Goal: Navigation & Orientation: Find specific page/section

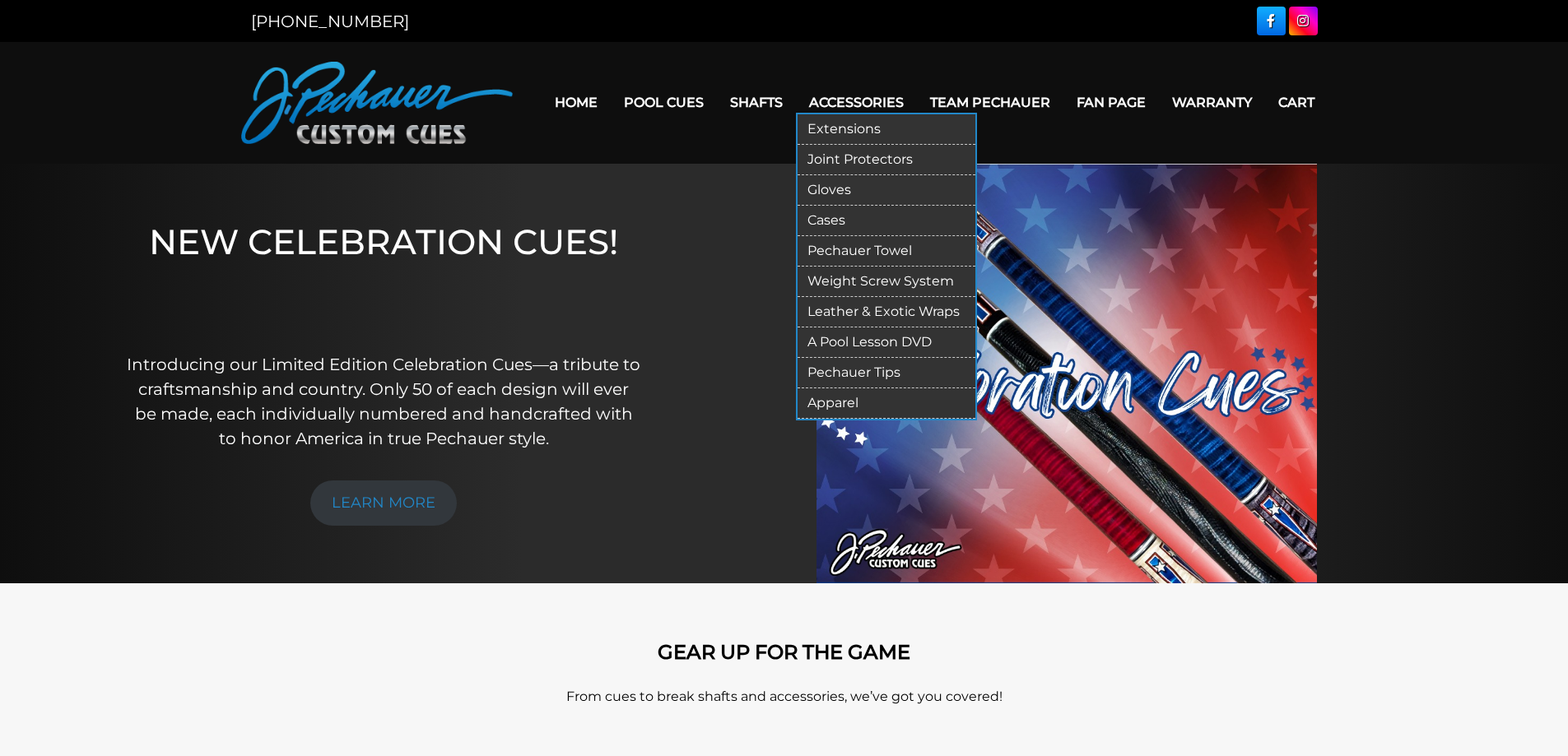
click at [832, 118] on link "Extensions" at bounding box center [886, 130] width 178 height 30
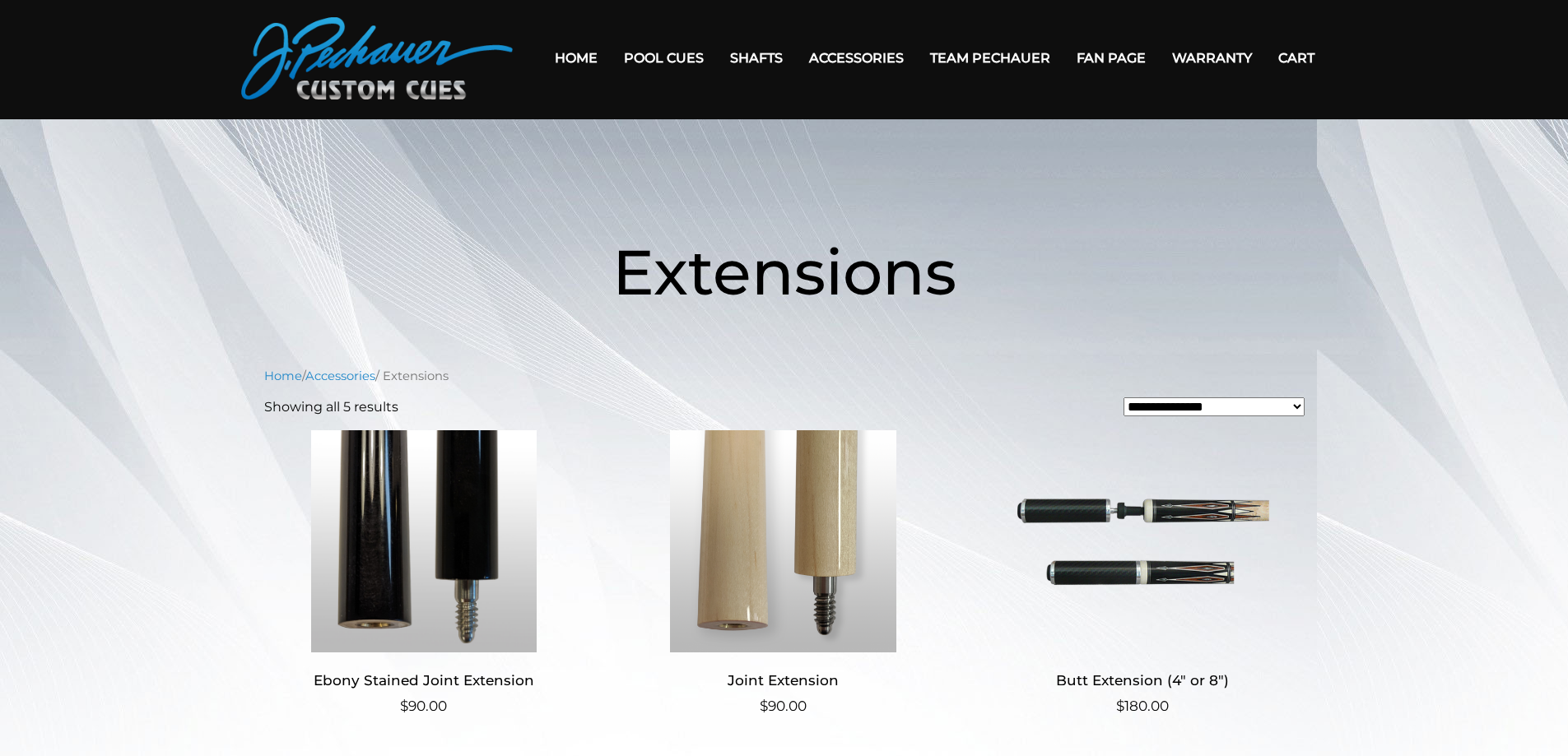
scroll to position [40, 0]
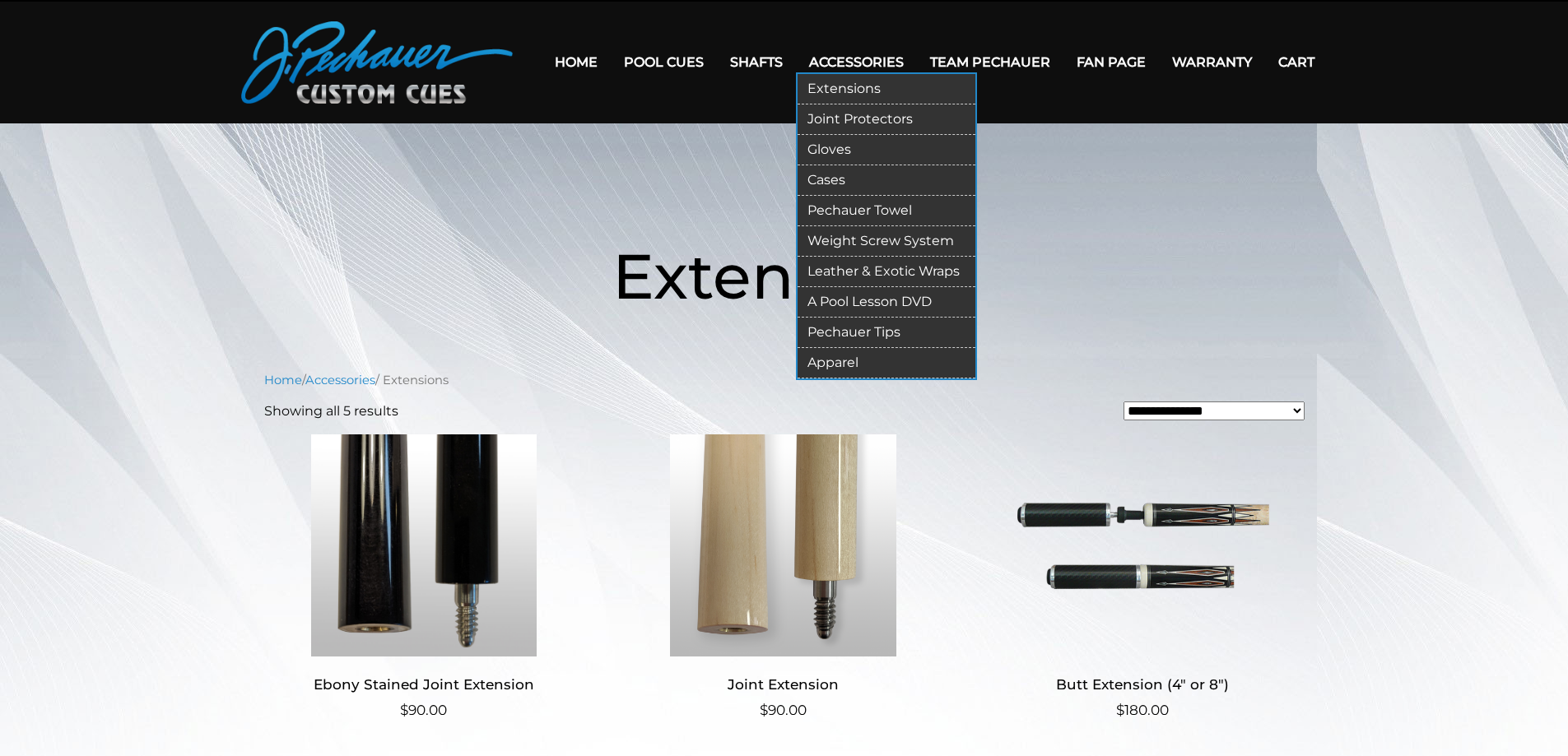
click at [864, 110] on link "Joint Protectors" at bounding box center [886, 120] width 178 height 30
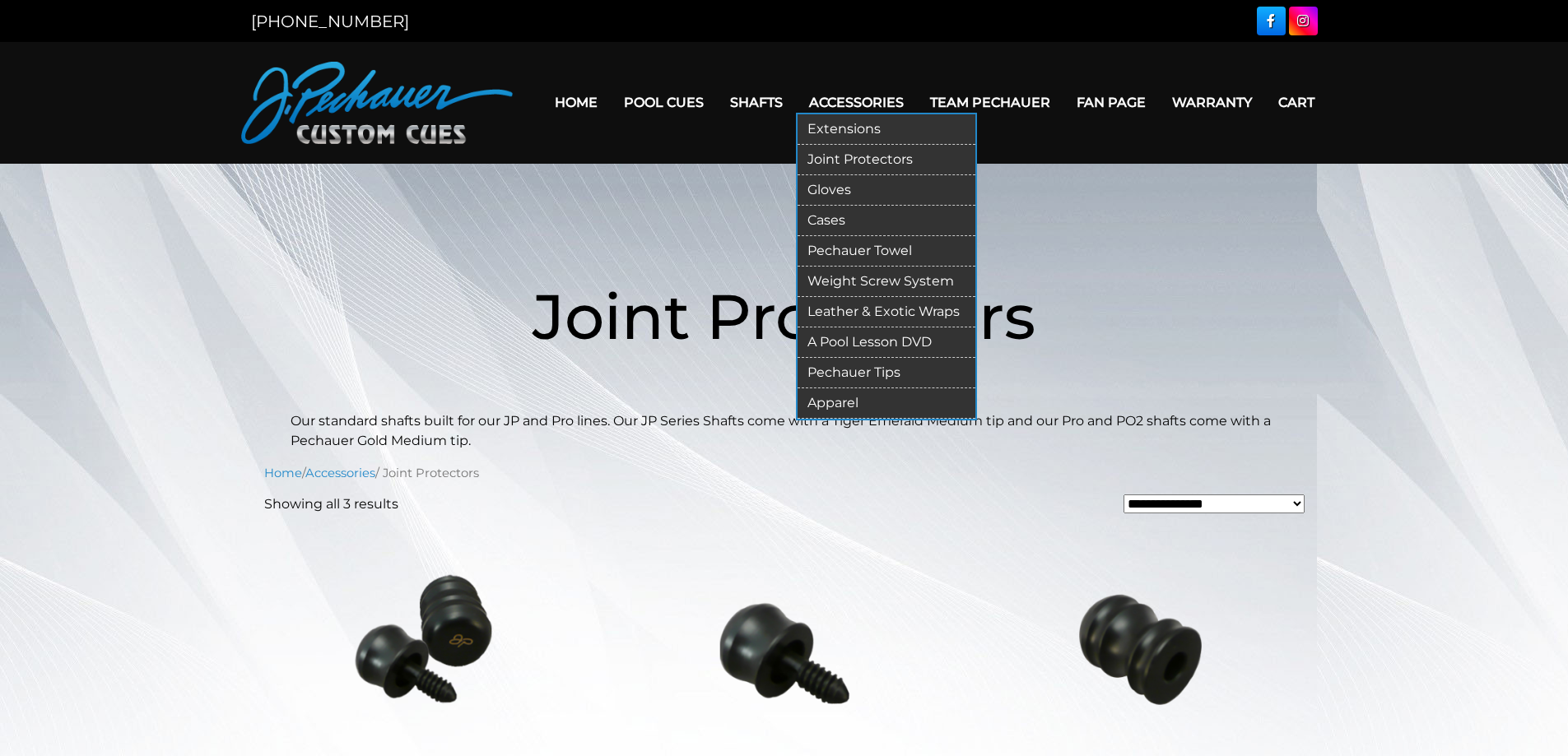
click at [839, 180] on link "Gloves" at bounding box center [886, 191] width 178 height 30
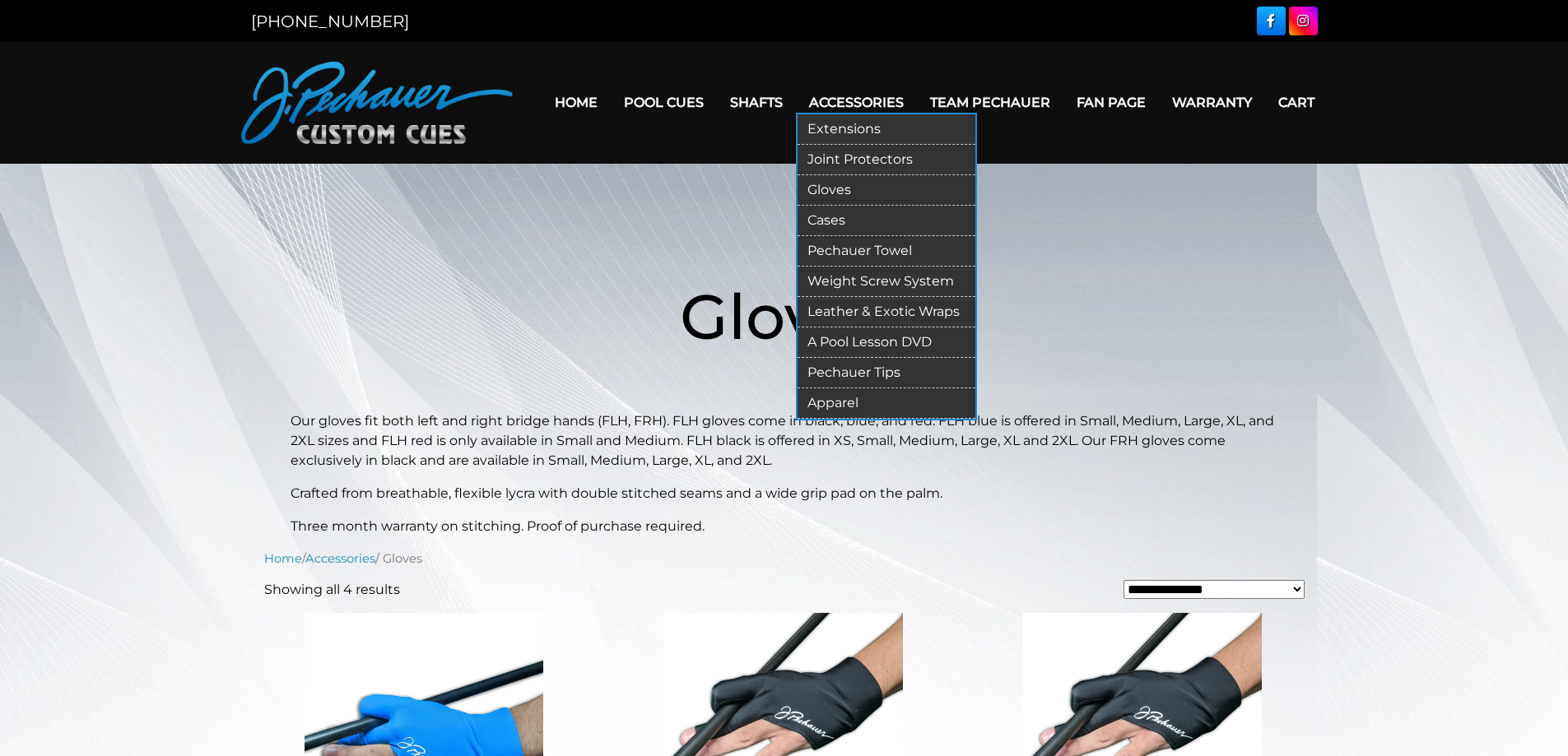
click at [852, 210] on link "Cases" at bounding box center [886, 221] width 178 height 30
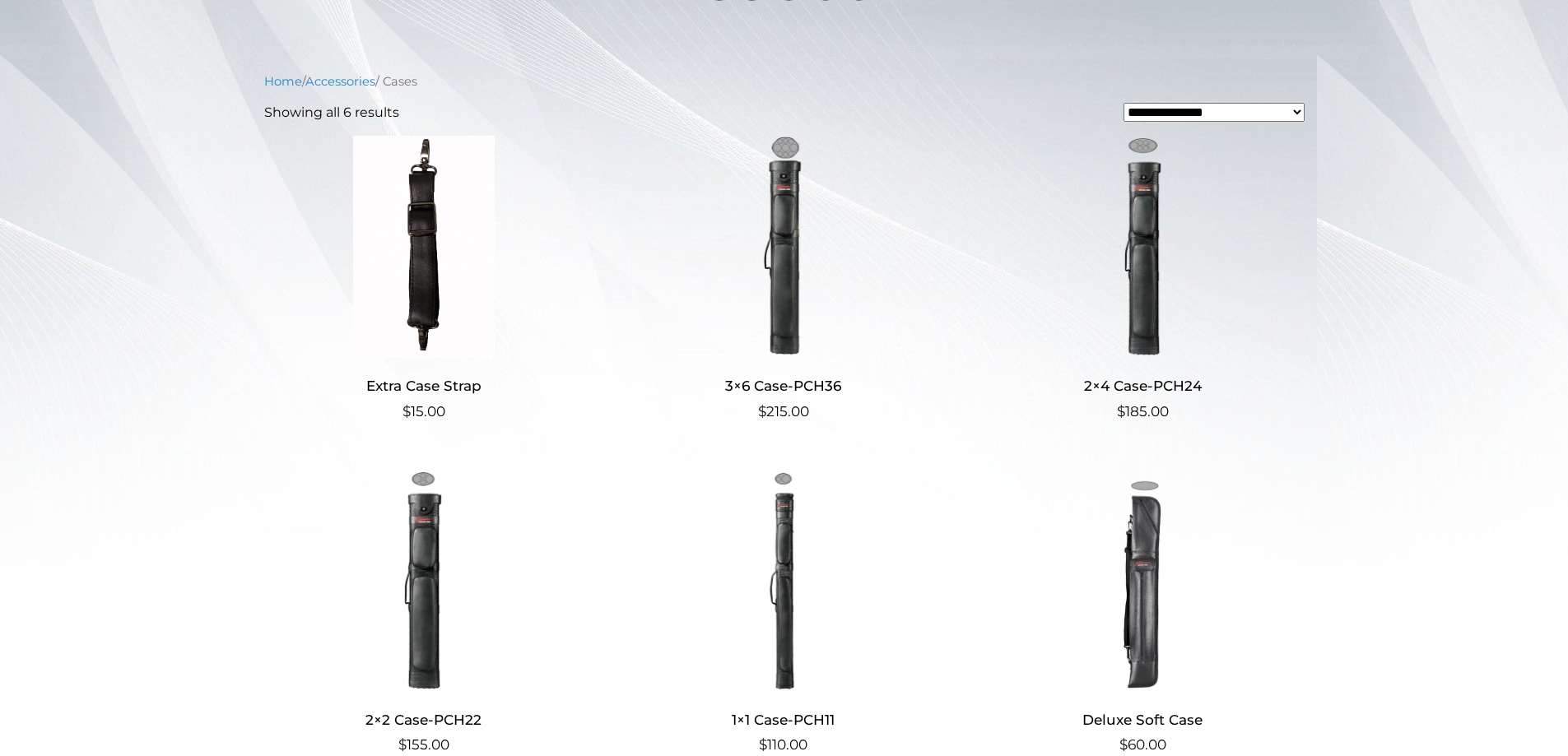
scroll to position [332, 0]
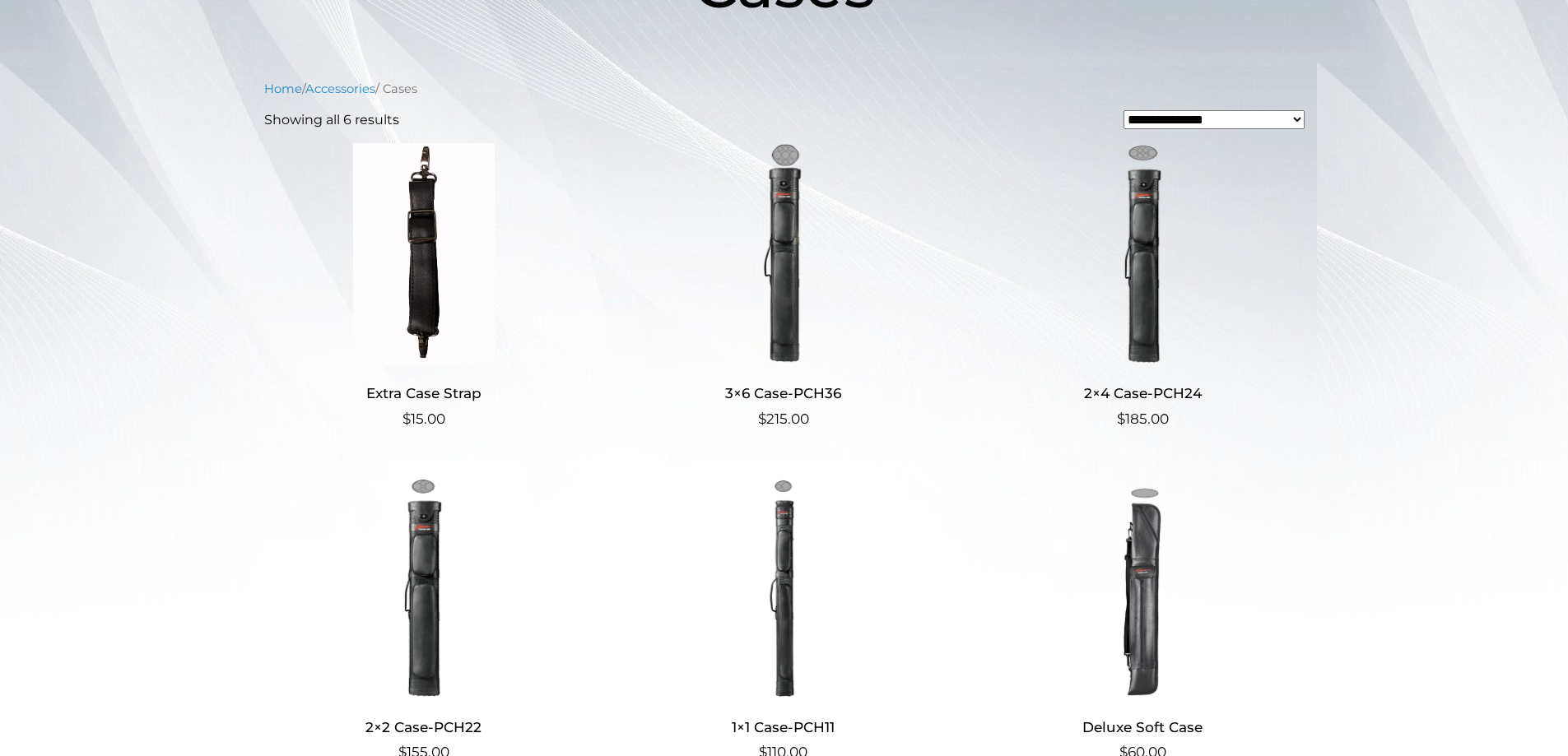
click at [1136, 242] on img at bounding box center [1142, 254] width 320 height 222
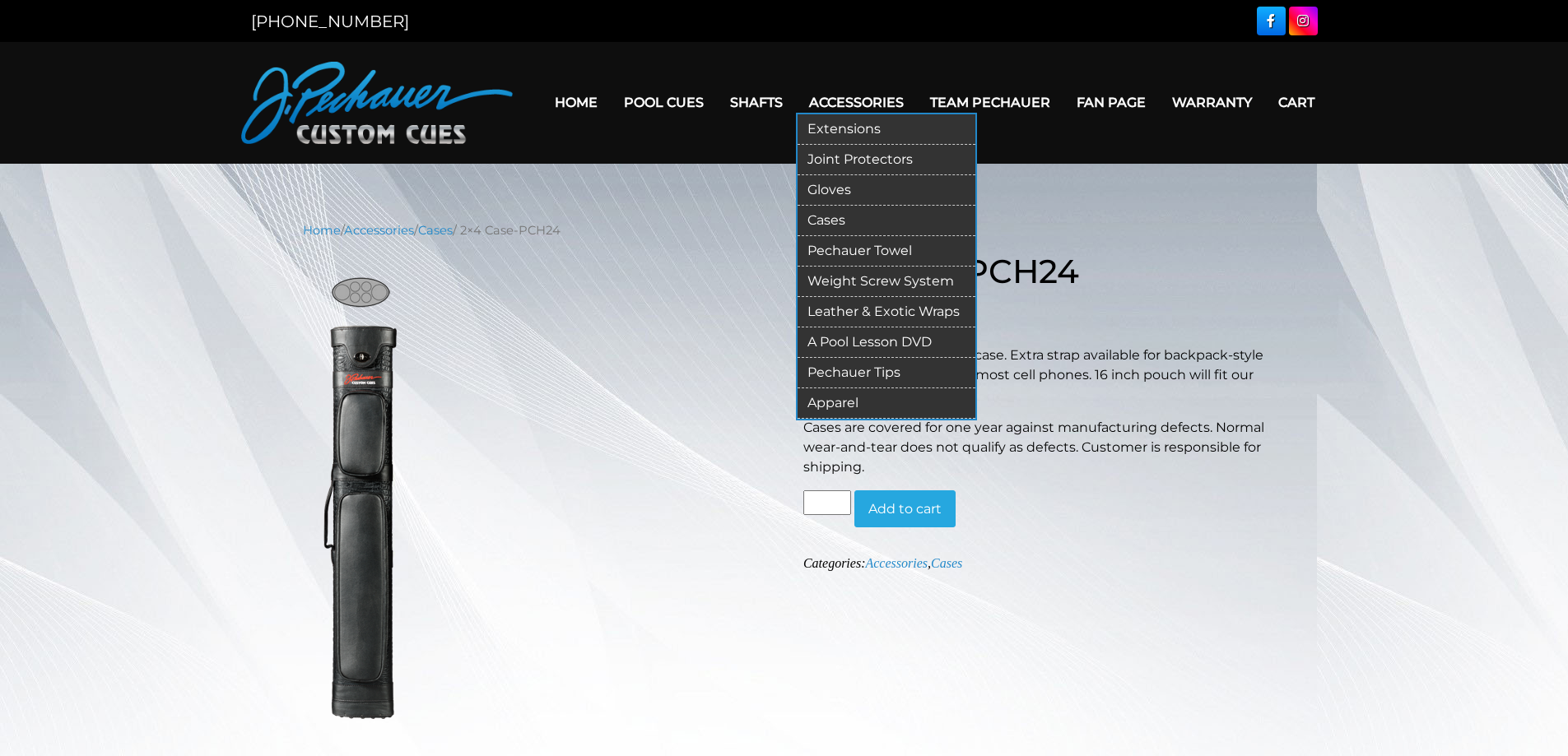
click at [851, 309] on link "Leather & Exotic Wraps" at bounding box center [886, 312] width 178 height 30
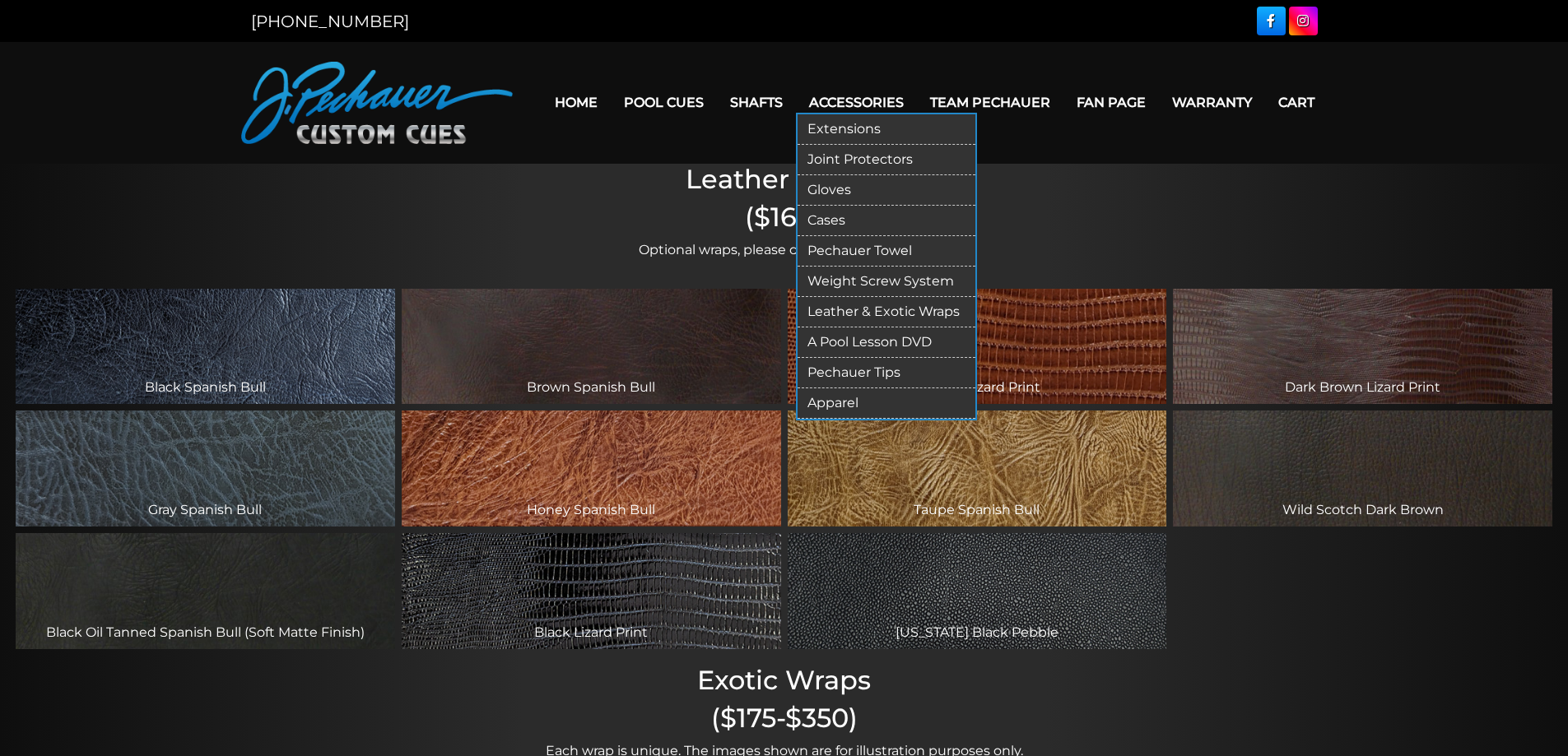
click at [864, 367] on link "Pechauer Tips" at bounding box center [886, 373] width 178 height 30
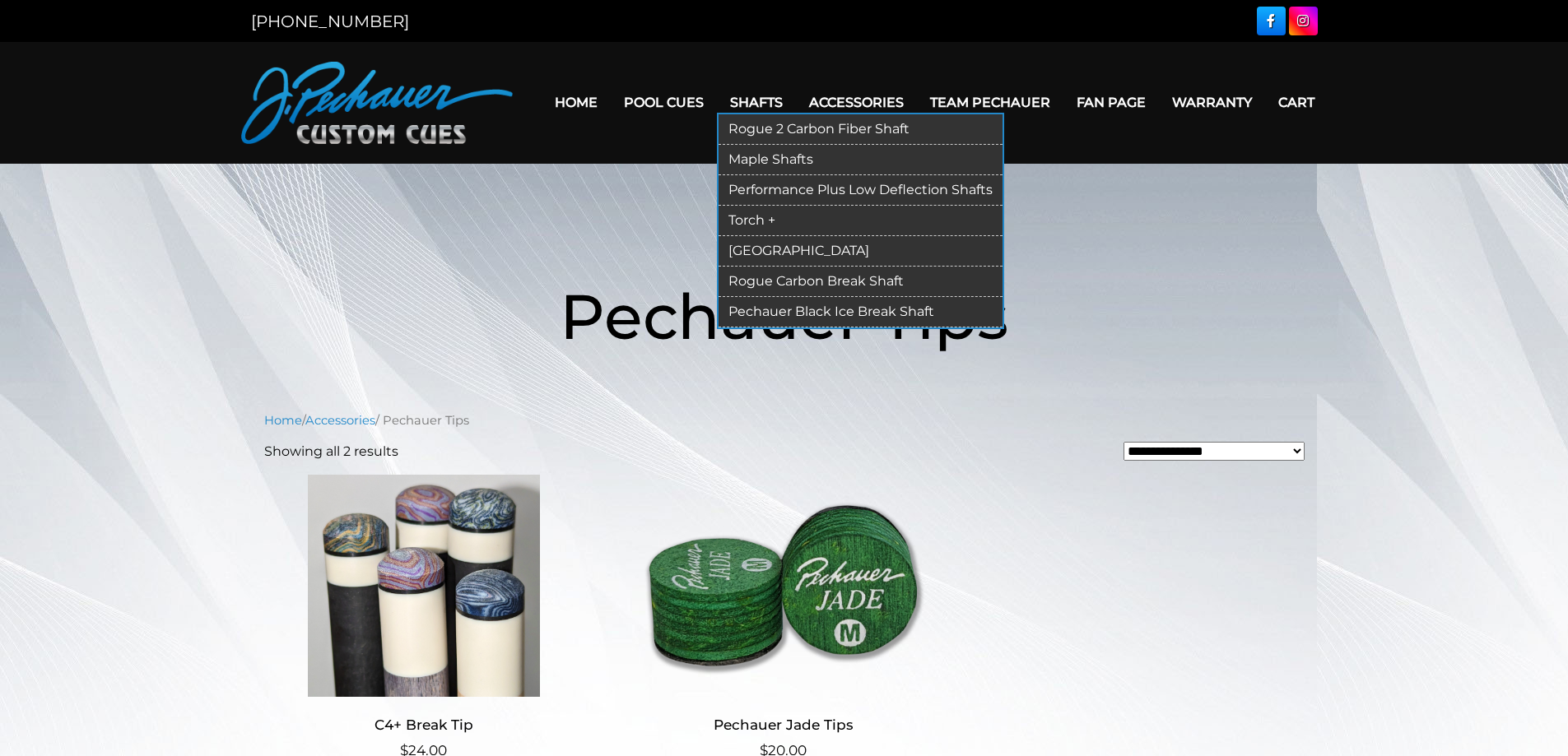
click at [821, 124] on link "Rogue 2 Carbon Fiber Shaft" at bounding box center [861, 130] width 284 height 30
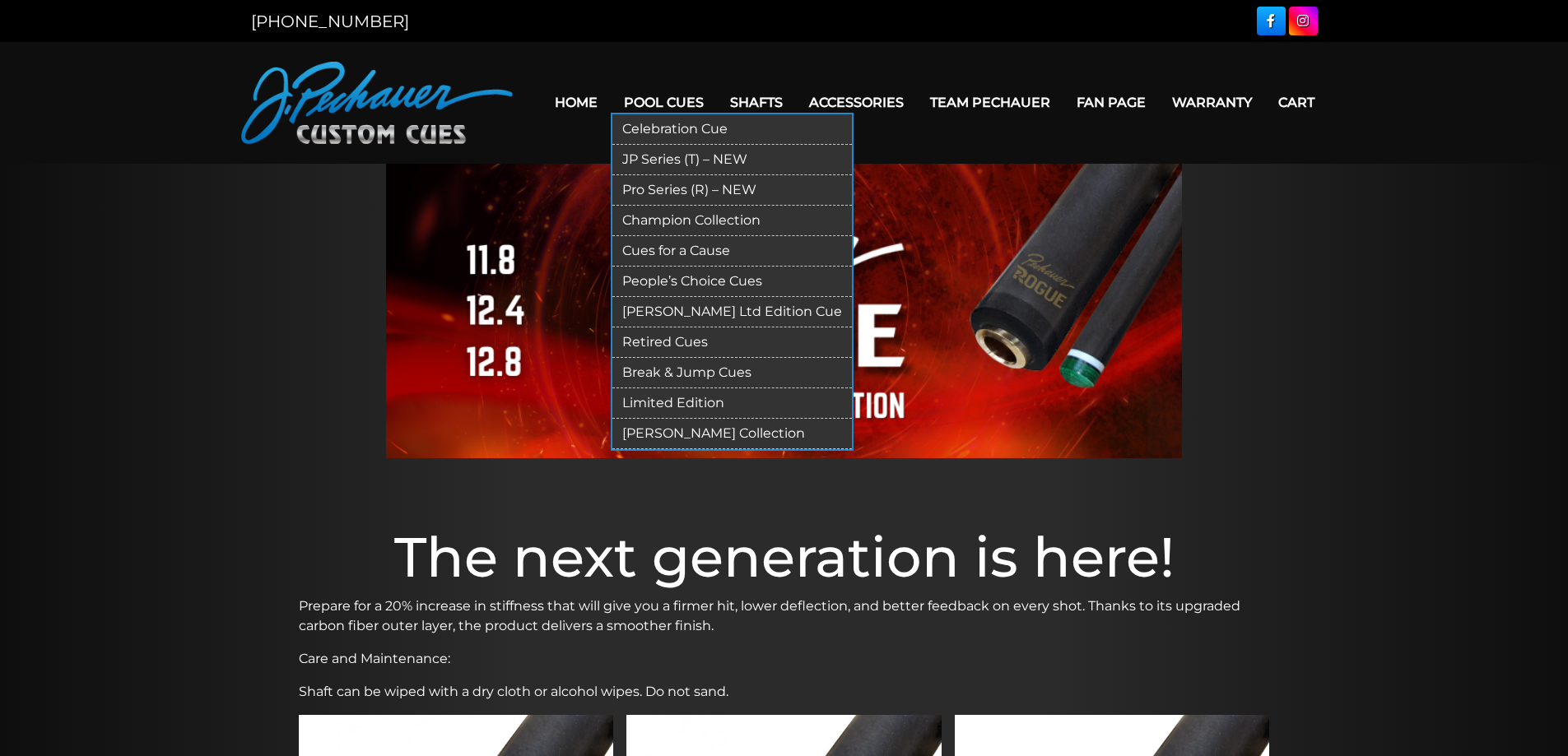
click at [667, 304] on link "[PERSON_NAME] Ltd Edition Cue" at bounding box center [732, 312] width 239 height 30
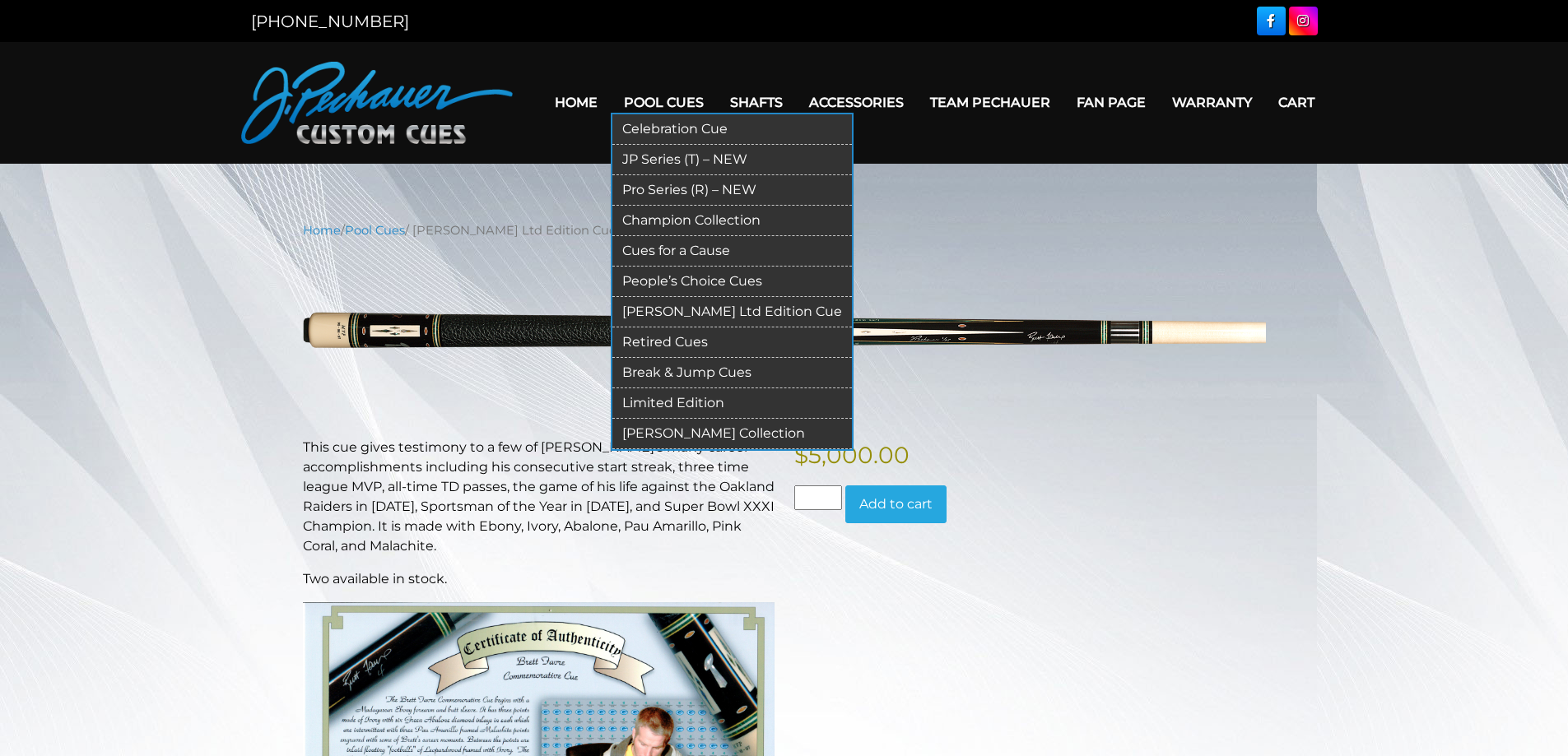
click at [661, 148] on link "JP Series (T) – NEW" at bounding box center [732, 160] width 239 height 30
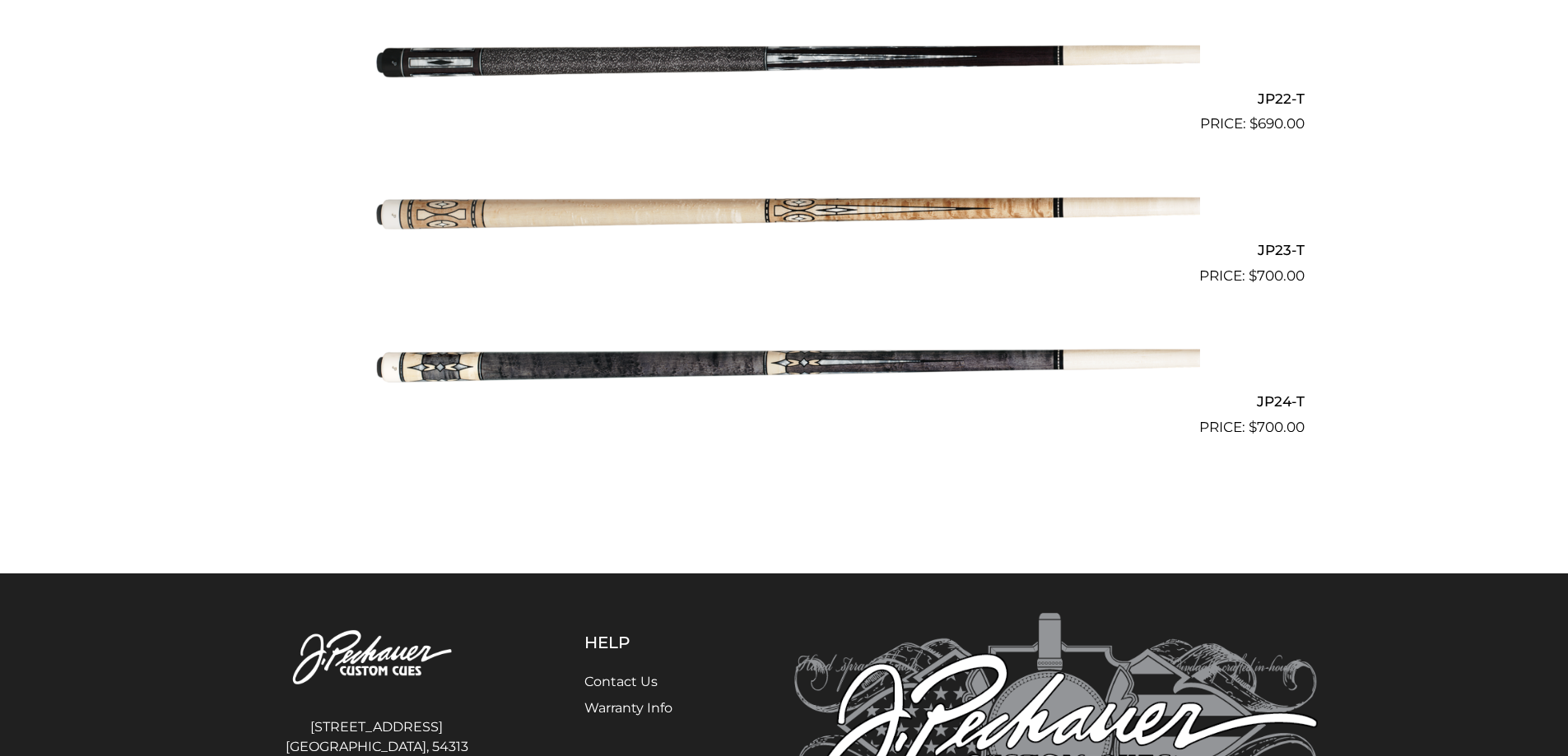
scroll to position [3737, 0]
